Goal: Go to known website: Access a specific website the user already knows

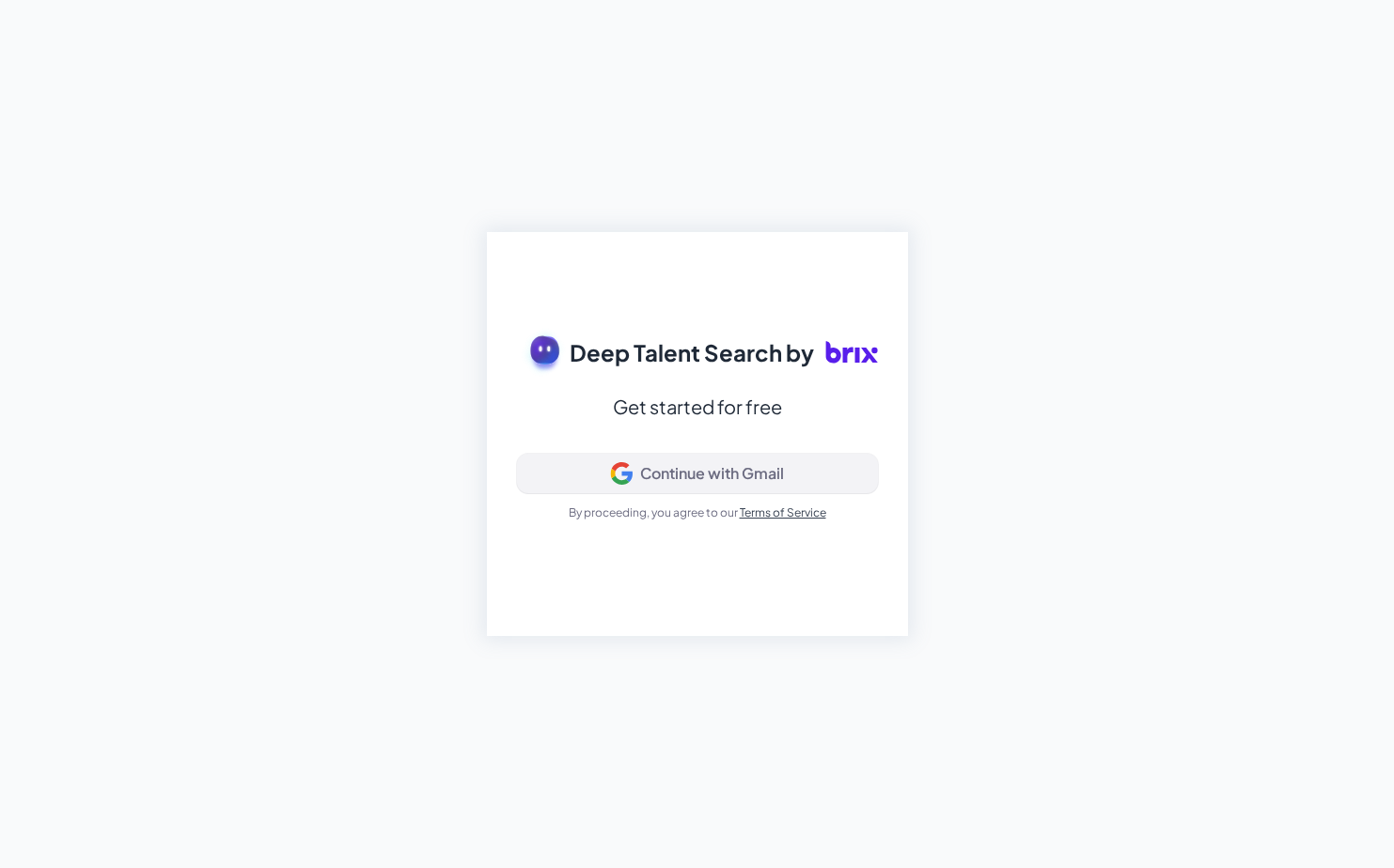
click at [674, 477] on div "Continue with Gmail" at bounding box center [711, 473] width 144 height 19
